Goal: Task Accomplishment & Management: Complete application form

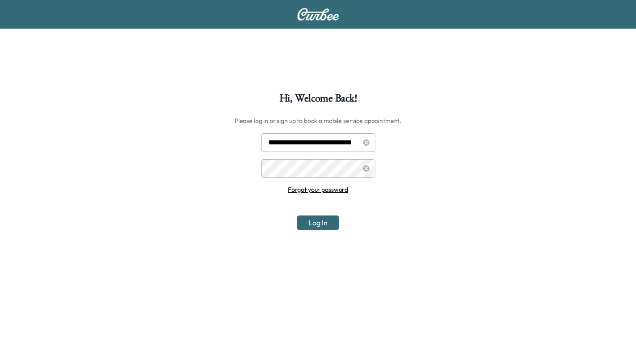
click at [318, 139] on input "**********" at bounding box center [318, 142] width 114 height 19
type input "**********"
click at [315, 225] on button "Log In" at bounding box center [318, 222] width 42 height 14
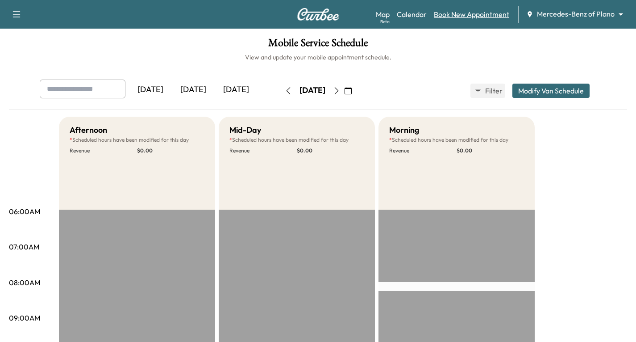
click at [468, 15] on link "Book New Appointment" at bounding box center [471, 14] width 75 height 11
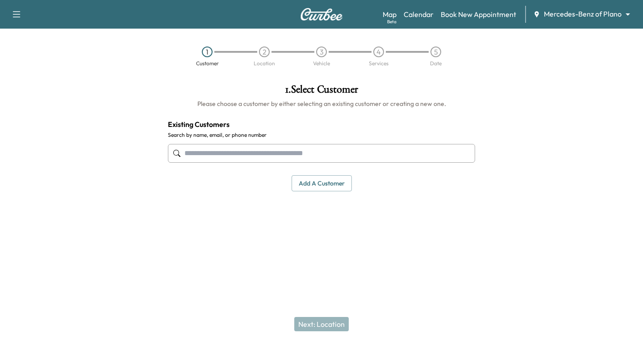
click at [188, 154] on input "text" at bounding box center [321, 153] width 307 height 19
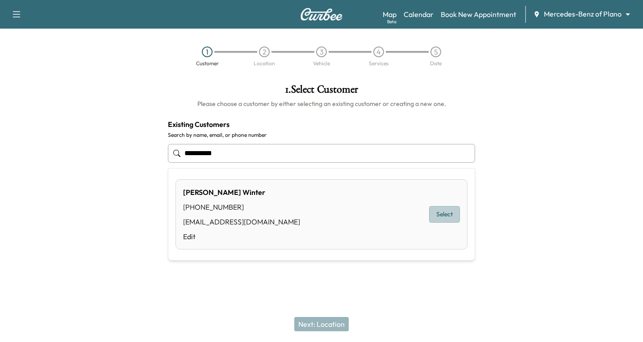
click at [442, 211] on button "Select" at bounding box center [444, 214] width 31 height 17
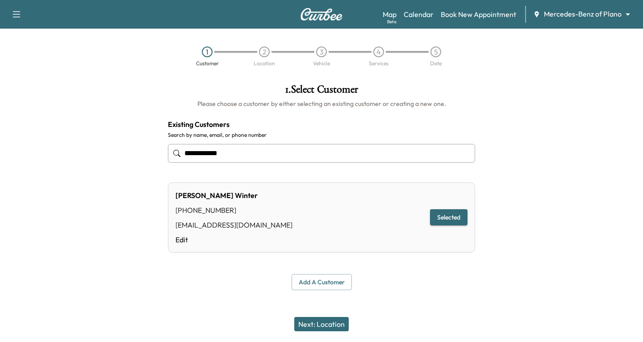
type input "**********"
click at [332, 324] on button "Next: Location" at bounding box center [321, 324] width 54 height 14
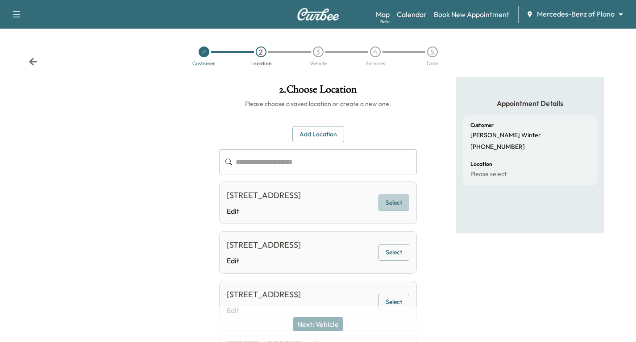
click at [396, 210] on button "Select" at bounding box center [394, 202] width 31 height 17
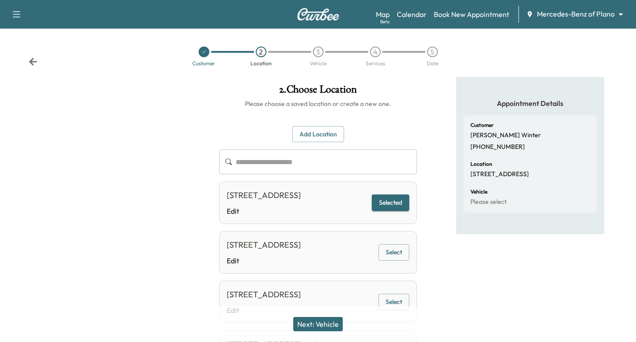
click at [332, 321] on button "Next: Vehicle" at bounding box center [318, 324] width 50 height 14
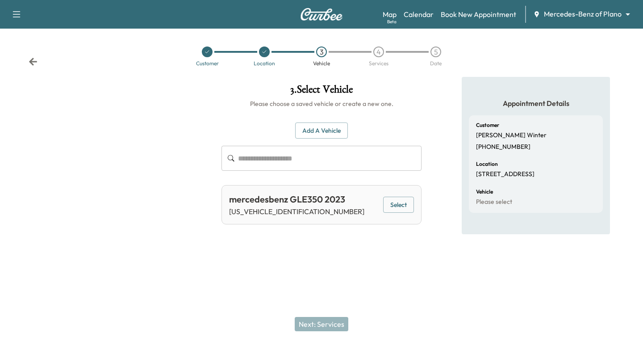
click at [398, 199] on button "Select" at bounding box center [398, 204] width 31 height 17
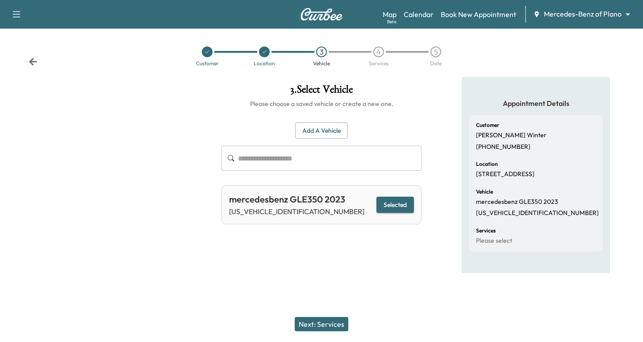
click at [331, 325] on button "Next: Services" at bounding box center [322, 324] width 54 height 14
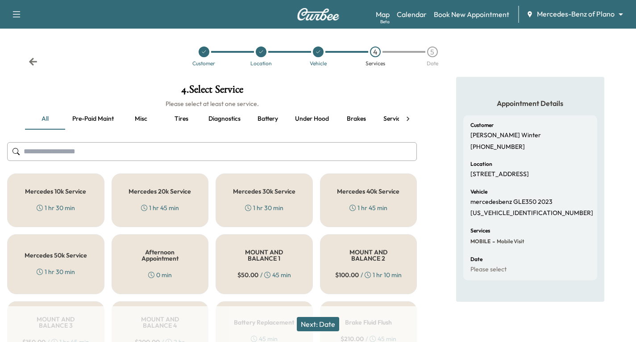
click at [267, 199] on div "Mercedes 30k Service 1 hr 30 min" at bounding box center [264, 200] width 97 height 54
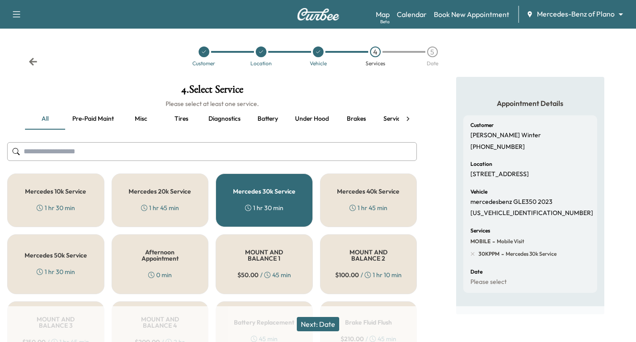
click at [321, 325] on button "Next: Date" at bounding box center [318, 324] width 42 height 14
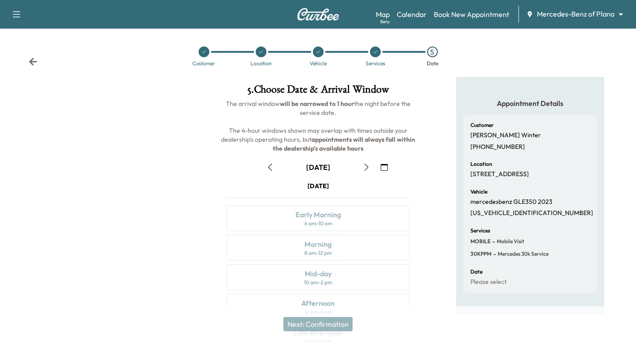
click at [367, 168] on icon "button" at bounding box center [366, 166] width 7 height 7
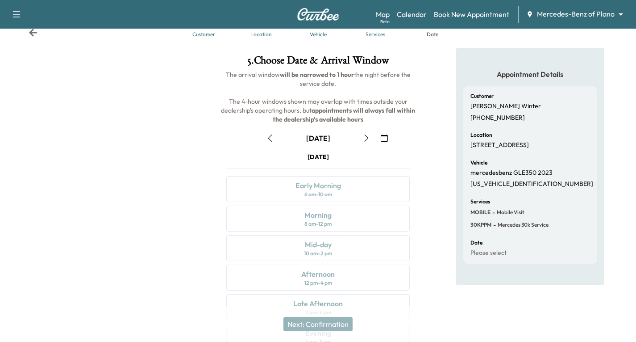
scroll to position [45, 0]
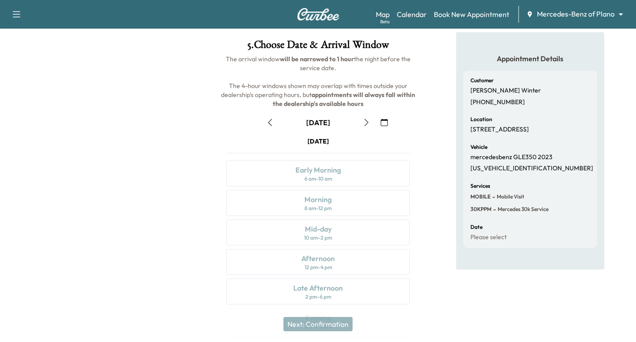
click at [383, 124] on icon "button" at bounding box center [384, 122] width 7 height 7
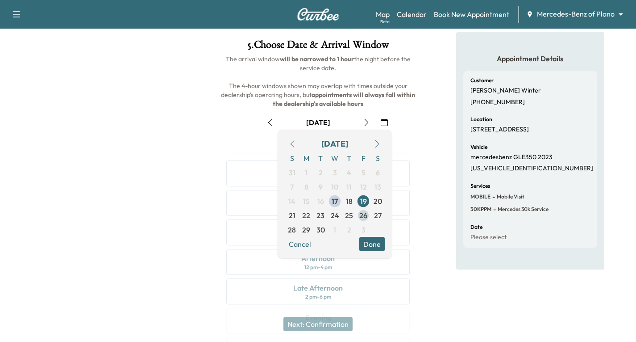
click at [363, 213] on span "26" at bounding box center [363, 215] width 8 height 11
click at [373, 241] on button "Done" at bounding box center [371, 244] width 25 height 14
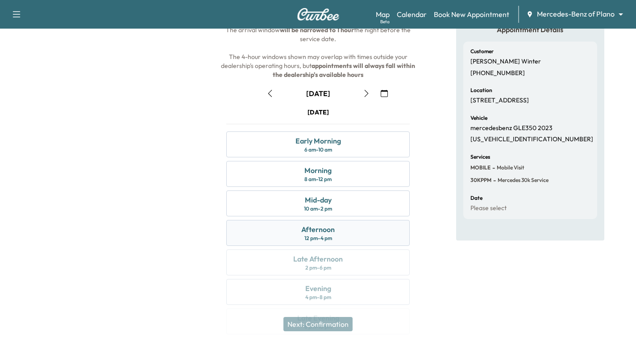
scroll to position [89, 0]
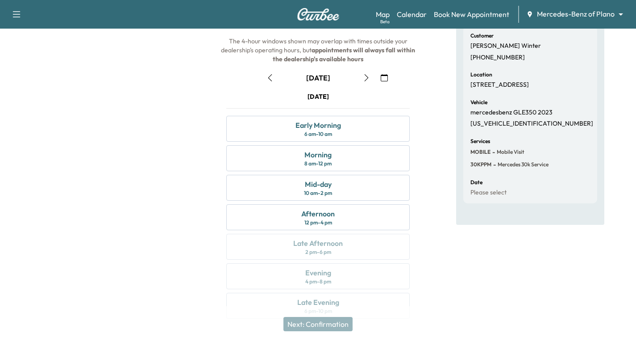
click at [269, 77] on icon "button" at bounding box center [270, 77] width 4 height 7
click at [367, 79] on icon "button" at bounding box center [366, 77] width 7 height 7
click at [267, 79] on icon "button" at bounding box center [270, 77] width 7 height 7
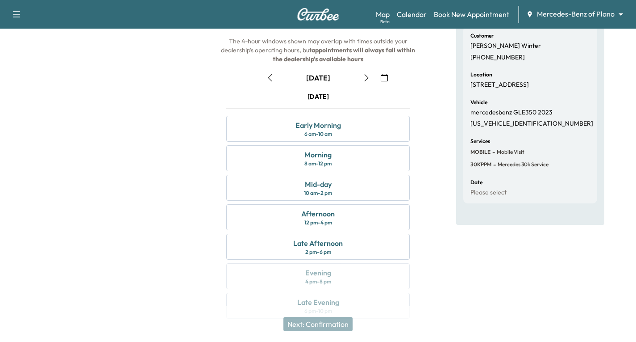
click at [267, 79] on icon "button" at bounding box center [270, 77] width 7 height 7
click at [383, 80] on icon "button" at bounding box center [384, 77] width 7 height 7
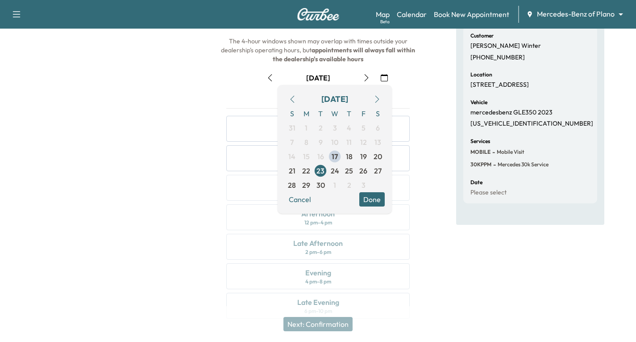
click at [379, 200] on button "Done" at bounding box center [371, 199] width 25 height 14
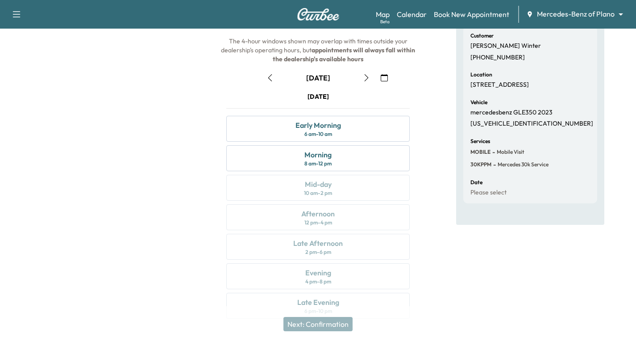
click at [384, 78] on icon "button" at bounding box center [384, 77] width 7 height 7
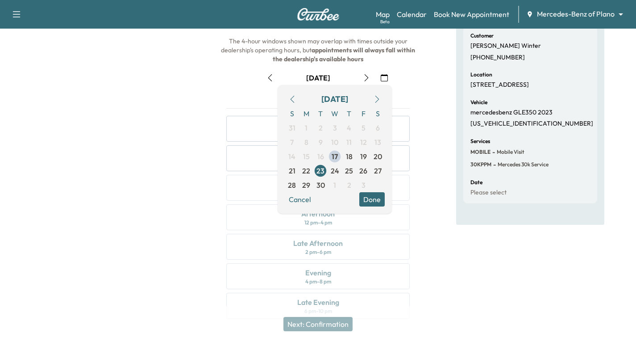
click at [378, 97] on icon "button" at bounding box center [377, 99] width 7 height 7
click at [359, 125] on span "3" at bounding box center [363, 128] width 14 height 14
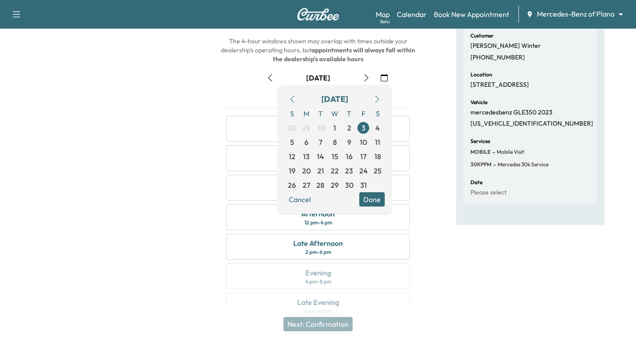
click at [371, 197] on button "Done" at bounding box center [371, 199] width 25 height 14
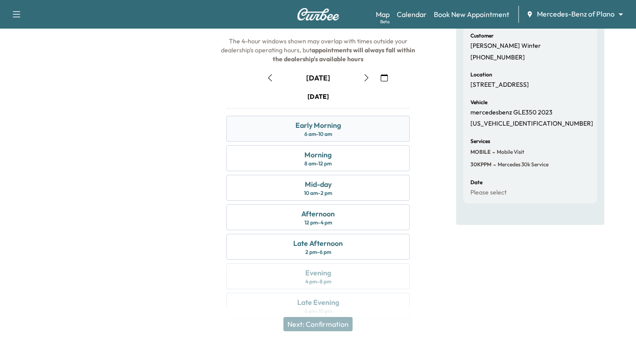
click at [368, 124] on div "Early Morning 6 am - 10 am" at bounding box center [318, 129] width 184 height 26
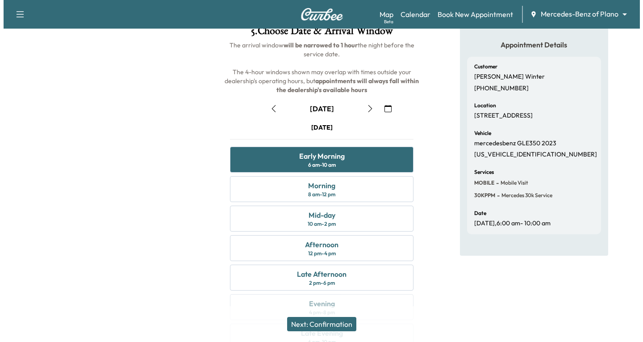
scroll to position [0, 0]
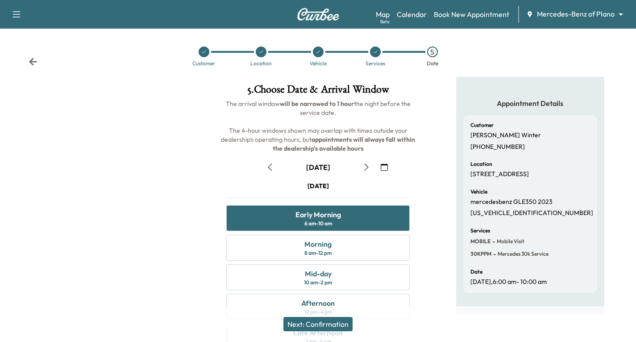
click at [30, 63] on icon at bounding box center [33, 61] width 9 height 9
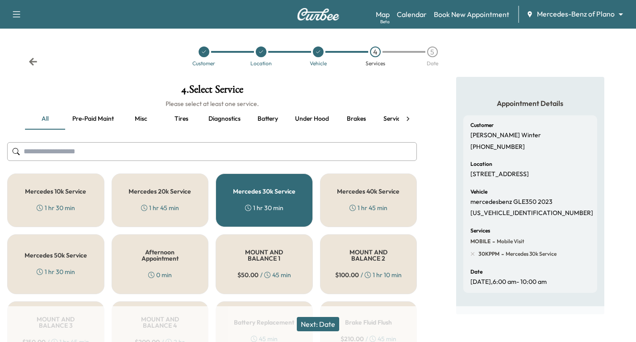
click at [30, 63] on icon at bounding box center [33, 61] width 9 height 9
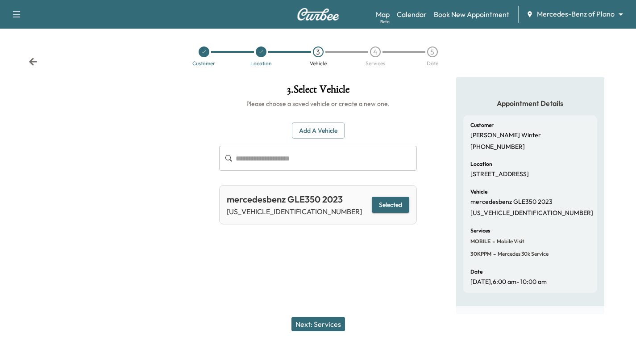
click at [30, 63] on icon at bounding box center [33, 61] width 9 height 9
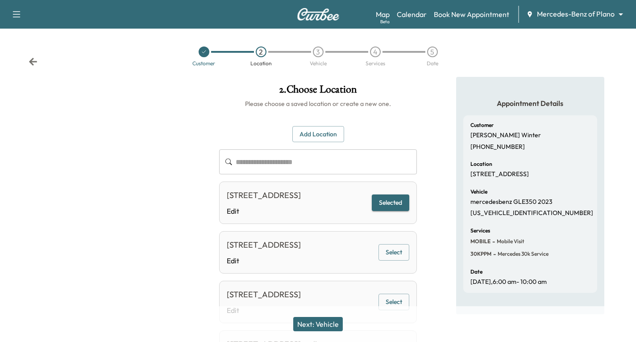
click at [30, 63] on icon at bounding box center [33, 61] width 9 height 9
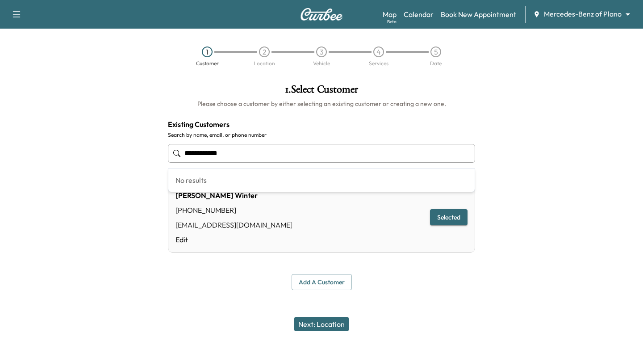
drag, startPoint x: 243, startPoint y: 154, endPoint x: 135, endPoint y: 168, distance: 109.0
click at [135, 168] on div "**********" at bounding box center [321, 187] width 643 height 220
type input "**********"
click at [454, 308] on div "Next: Location" at bounding box center [321, 324] width 643 height 36
drag, startPoint x: 230, startPoint y: 152, endPoint x: 152, endPoint y: 165, distance: 79.7
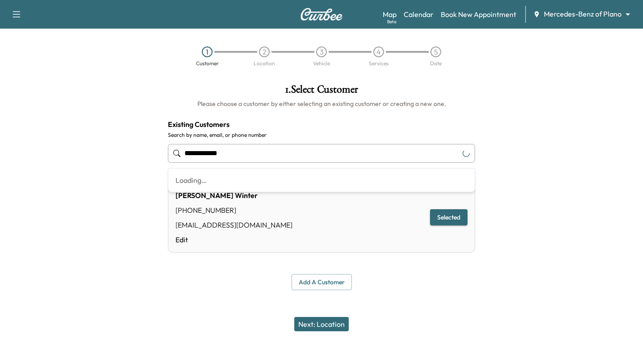
click at [152, 165] on div "**********" at bounding box center [321, 187] width 643 height 220
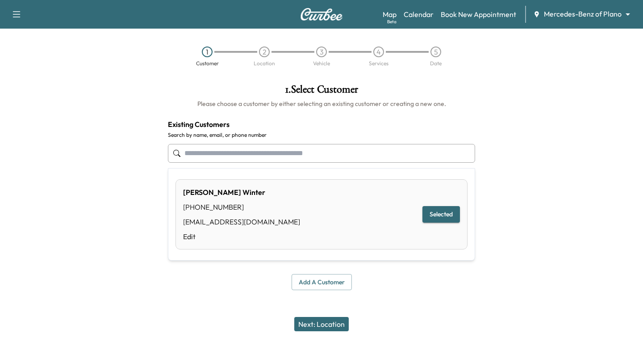
type input "**********"
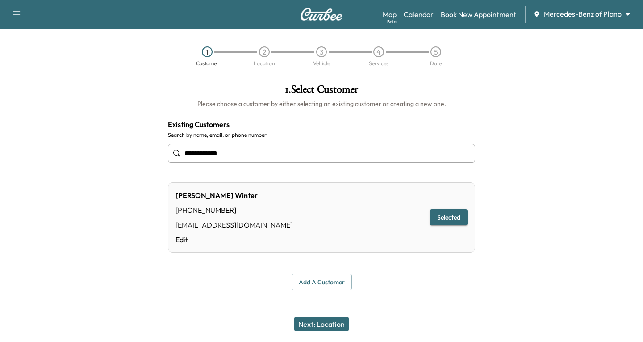
click at [17, 13] on icon "button" at bounding box center [16, 14] width 11 height 11
click at [32, 47] on button "Log Out" at bounding box center [31, 50] width 33 height 14
